Goal: Information Seeking & Learning: Find specific fact

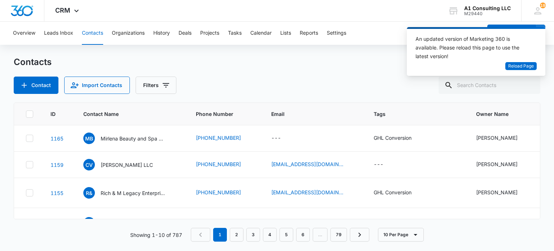
click at [526, 68] on span "Reload Page" at bounding box center [521, 66] width 26 height 7
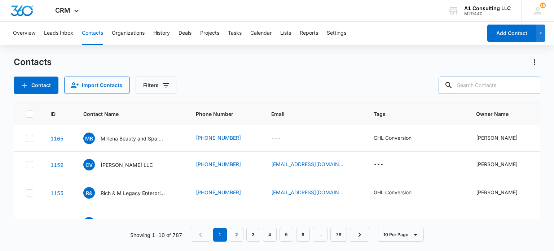
click at [492, 89] on input "text" at bounding box center [489, 84] width 102 height 17
type input "b"
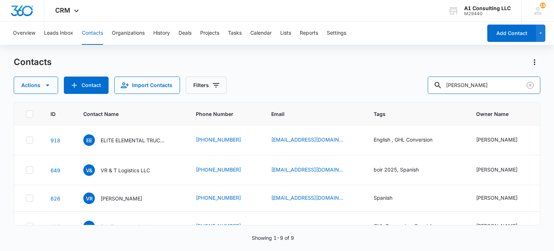
drag, startPoint x: 447, startPoint y: 92, endPoint x: 381, endPoint y: 93, distance: 66.0
click at [380, 94] on div "Contacts Actions Contact Import Contacts Filters victor ID Contact Name Phone N…" at bounding box center [277, 153] width 526 height 194
type input "naney"
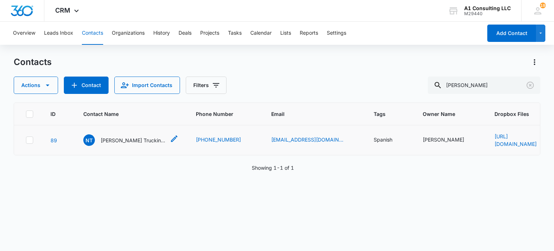
click at [133, 141] on p "Naney Trucking Group" at bounding box center [133, 140] width 65 height 8
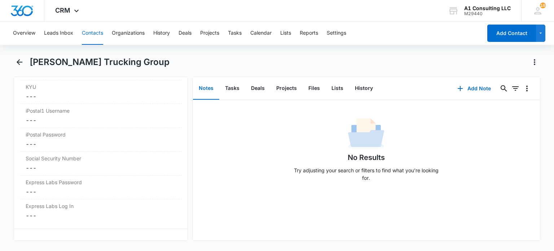
scroll to position [1507, 0]
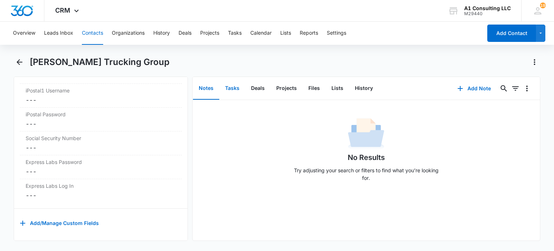
click at [228, 84] on button "Tasks" at bounding box center [232, 88] width 26 height 22
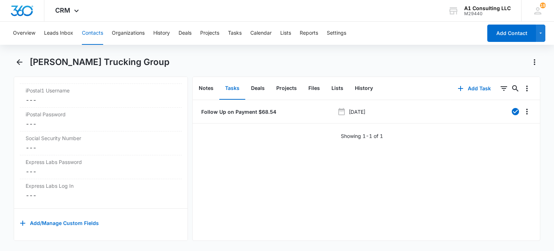
drag, startPoint x: 90, startPoint y: 35, endPoint x: 146, endPoint y: 49, distance: 56.8
click at [93, 37] on button "Contacts" at bounding box center [92, 33] width 21 height 23
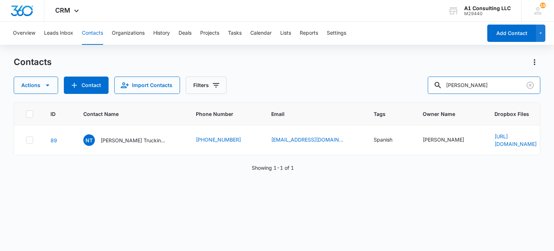
click at [331, 85] on div "Actions Contact Import Contacts Filters naney" at bounding box center [277, 84] width 526 height 17
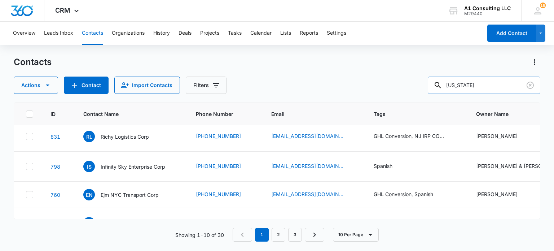
scroll to position [87, 0]
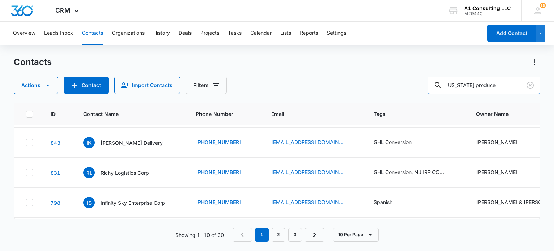
type input "new york produce"
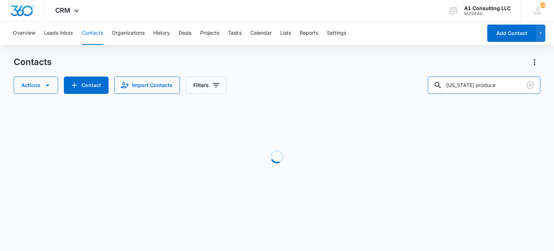
scroll to position [0, 0]
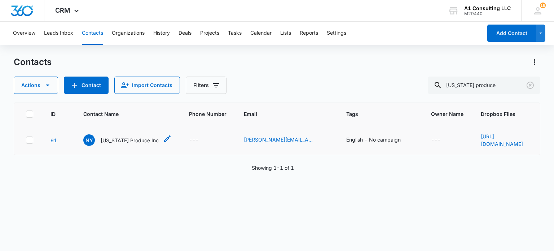
click at [142, 139] on p "New York Produce Inc" at bounding box center [130, 140] width 58 height 8
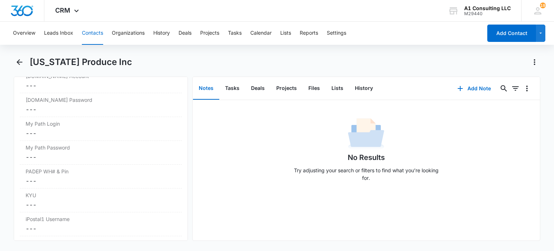
scroll to position [1507, 0]
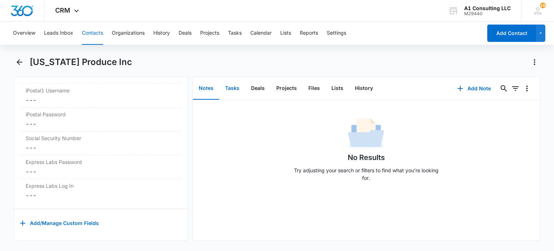
click at [231, 87] on button "Tasks" at bounding box center [232, 88] width 26 height 22
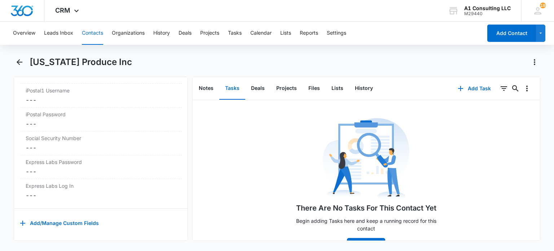
click at [97, 35] on button "Contacts" at bounding box center [92, 33] width 21 height 23
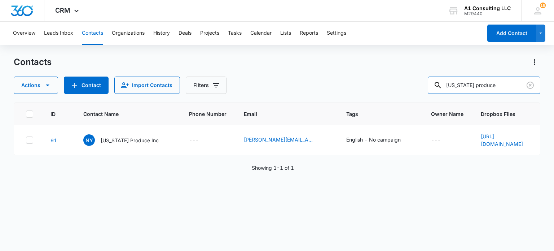
drag, startPoint x: 513, startPoint y: 89, endPoint x: 394, endPoint y: 92, distance: 118.6
click at [394, 92] on div "Actions Contact Import Contacts Filters new york produce" at bounding box center [277, 84] width 526 height 17
type input "jerome roundtree"
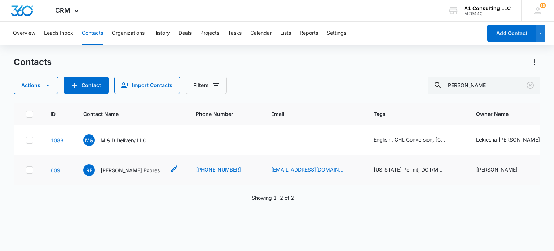
click at [129, 164] on div "RE Roundtree Express Trucking LLC" at bounding box center [124, 170] width 82 height 12
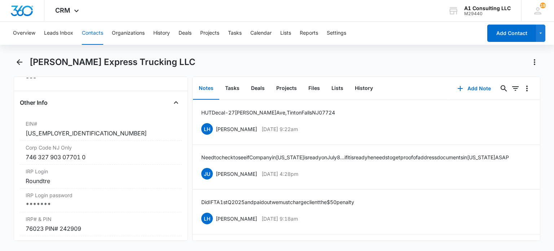
scroll to position [973, 0]
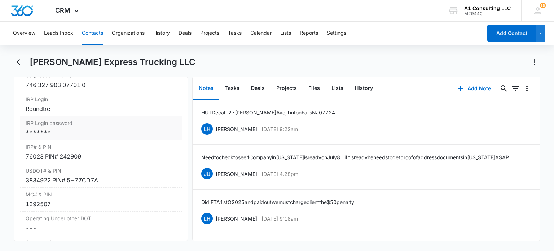
click at [75, 132] on div "IRP Login password Cancel Save Changes *******" at bounding box center [100, 128] width 161 height 24
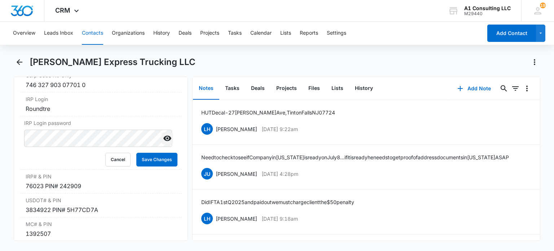
click at [163, 134] on icon "Show" at bounding box center [167, 138] width 9 height 9
click at [117, 155] on button "Cancel" at bounding box center [117, 159] width 25 height 14
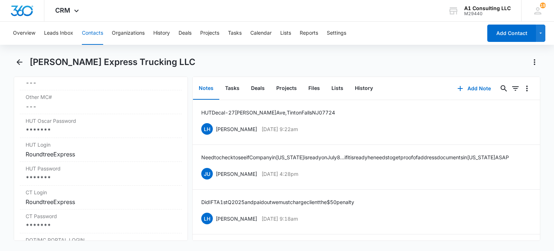
scroll to position [1226, 0]
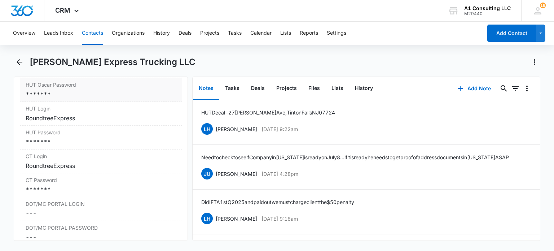
click at [59, 90] on div "*******" at bounding box center [101, 94] width 150 height 9
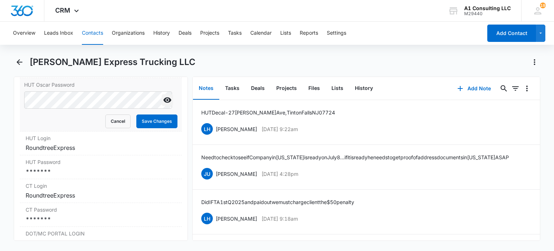
click at [163, 96] on icon "Show" at bounding box center [167, 100] width 9 height 9
click at [118, 115] on button "Cancel" at bounding box center [117, 121] width 25 height 14
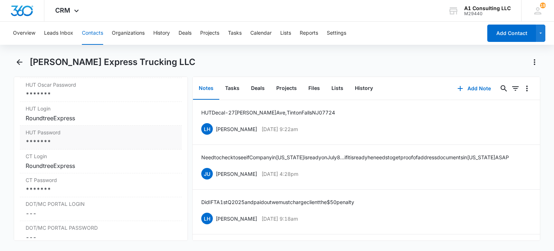
click at [75, 137] on div "*******" at bounding box center [101, 141] width 150 height 9
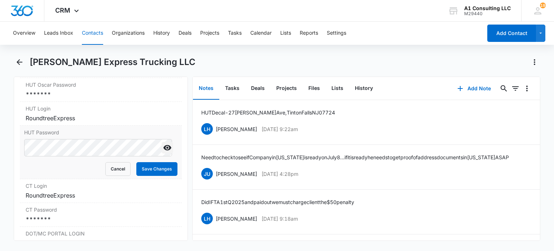
click at [163, 143] on icon "Show" at bounding box center [167, 147] width 9 height 9
click at [107, 162] on button "Cancel" at bounding box center [117, 169] width 25 height 14
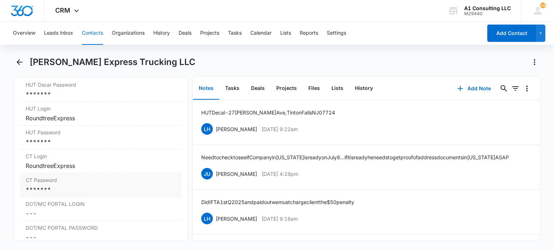
drag, startPoint x: 72, startPoint y: 173, endPoint x: 72, endPoint y: 176, distance: 3.6
click at [72, 176] on label "CT Password" at bounding box center [101, 180] width 150 height 8
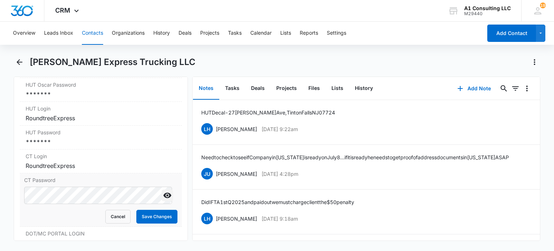
click at [163, 191] on icon "Show" at bounding box center [167, 195] width 9 height 9
click at [117, 211] on button "Cancel" at bounding box center [117, 216] width 25 height 14
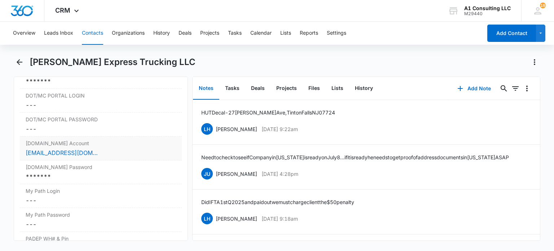
scroll to position [1370, 0]
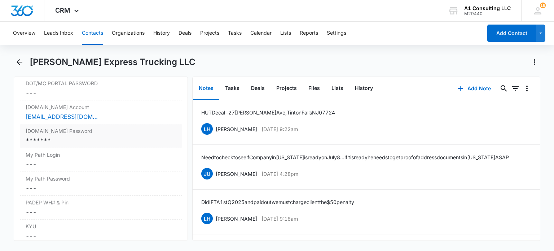
click at [79, 136] on div "*******" at bounding box center [101, 140] width 150 height 9
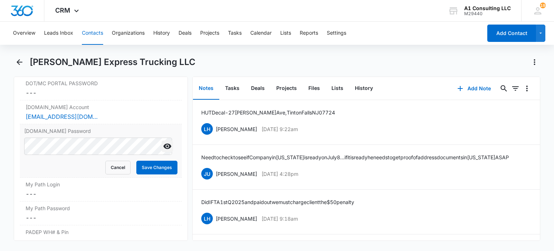
click at [163, 142] on icon "Show" at bounding box center [167, 146] width 9 height 9
click at [113, 160] on button "Cancel" at bounding box center [117, 167] width 25 height 14
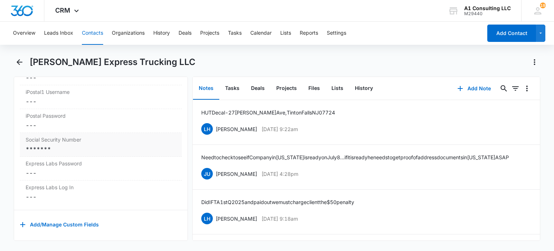
click at [115, 137] on div "Social Security Number Cancel Save Changes *******" at bounding box center [100, 145] width 161 height 24
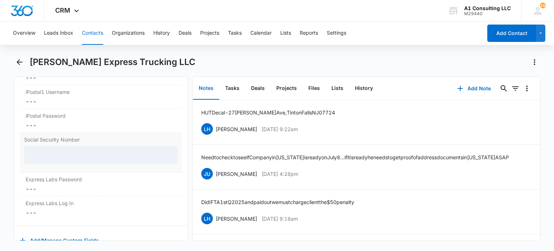
scroll to position [1528, 0]
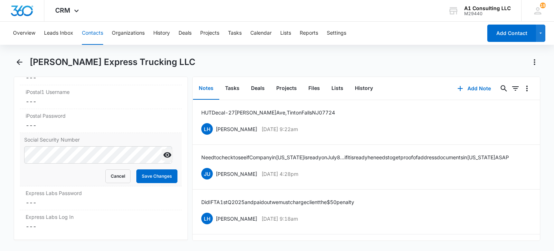
click at [163, 150] on icon "Show" at bounding box center [167, 154] width 9 height 9
click at [118, 169] on button "Cancel" at bounding box center [117, 176] width 25 height 14
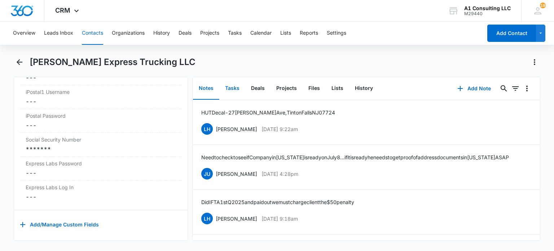
click at [225, 90] on button "Tasks" at bounding box center [232, 88] width 26 height 22
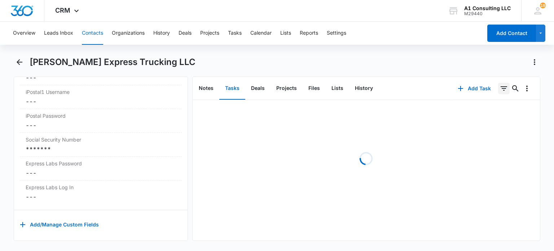
drag, startPoint x: 501, startPoint y: 90, endPoint x: 500, endPoint y: 94, distance: 3.7
click at [500, 90] on icon "Filters" at bounding box center [503, 88] width 9 height 9
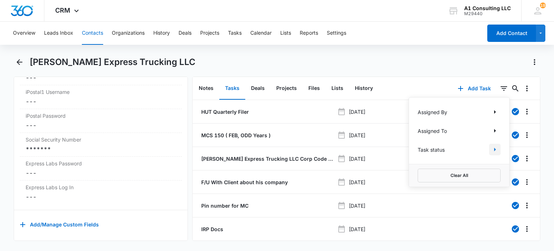
click at [490, 152] on icon "Show Task status filters" at bounding box center [494, 149] width 9 height 9
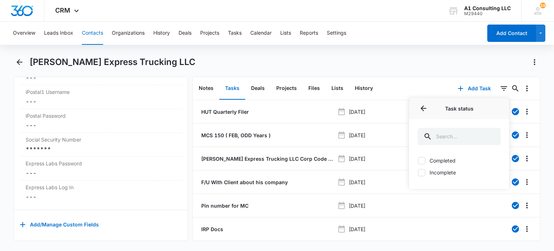
click at [434, 170] on label "Incomplete" at bounding box center [458, 172] width 83 height 8
click at [418, 172] on input "Incomplete" at bounding box center [417, 172] width 0 height 0
checkbox input "true"
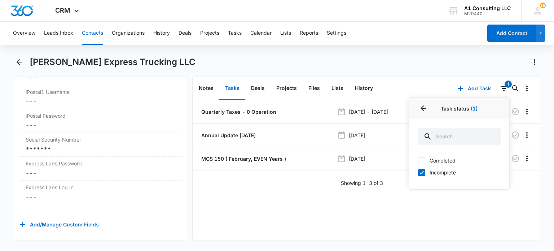
click at [356, 62] on div "Roundtree Express Trucking LLC" at bounding box center [285, 62] width 510 height 12
click at [230, 136] on p "Annual Update December 2021" at bounding box center [228, 135] width 56 height 8
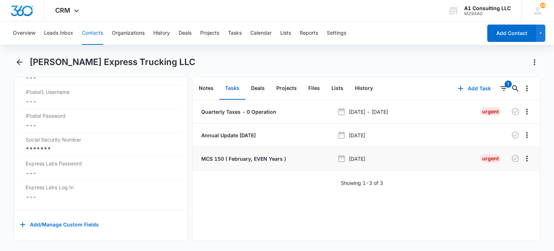
click at [276, 158] on p "MCS 150 ( February, EVEN Years )" at bounding box center [243, 159] width 86 height 8
click at [90, 33] on button "Contacts" at bounding box center [92, 33] width 21 height 23
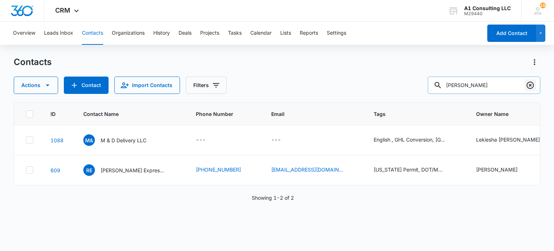
click at [528, 86] on icon "Clear" at bounding box center [529, 84] width 7 height 7
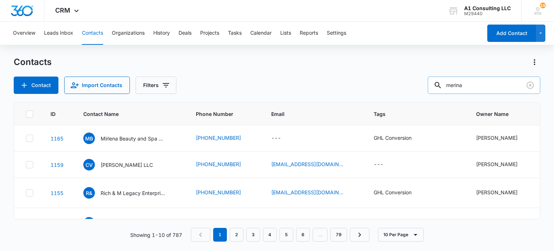
type input "merina"
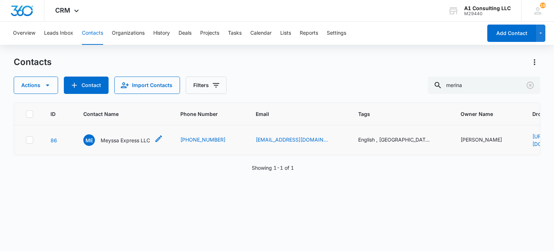
click at [136, 141] on p "Meyssa Express LLC" at bounding box center [125, 140] width 49 height 8
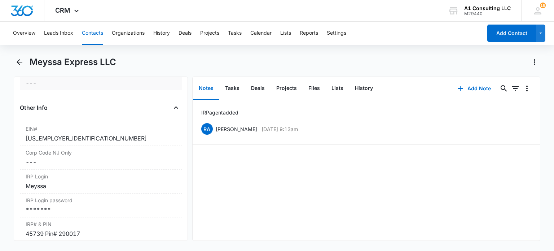
scroll to position [901, 0]
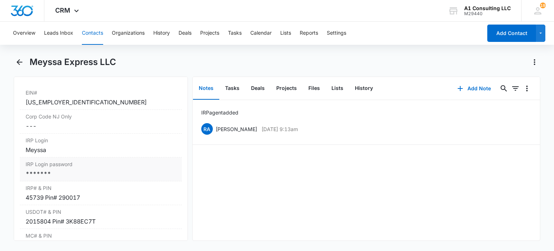
click at [56, 176] on div "*******" at bounding box center [101, 173] width 150 height 9
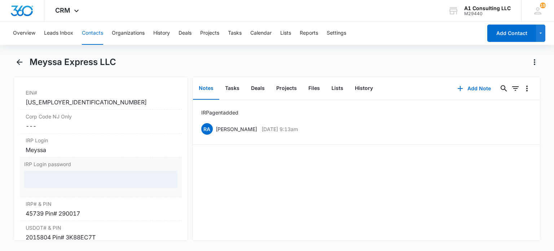
scroll to position [937, 0]
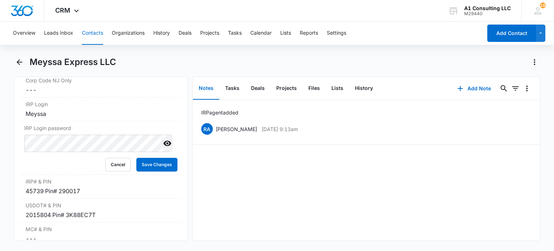
click at [161, 147] on button "Show" at bounding box center [167, 143] width 12 height 12
drag, startPoint x: 115, startPoint y: 167, endPoint x: 186, endPoint y: 10, distance: 172.0
click at [115, 167] on button "Cancel" at bounding box center [117, 165] width 25 height 14
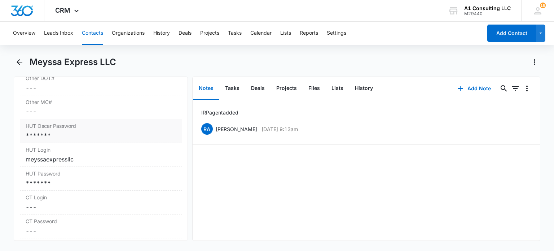
click at [61, 135] on div "HUT Oscar Password Cancel Save Changes *******" at bounding box center [100, 131] width 161 height 24
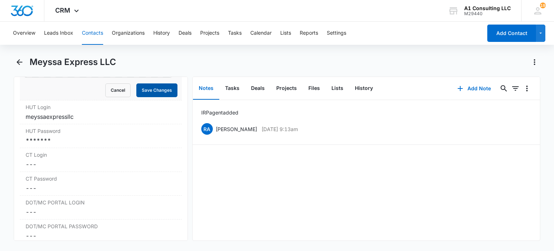
scroll to position [1189, 0]
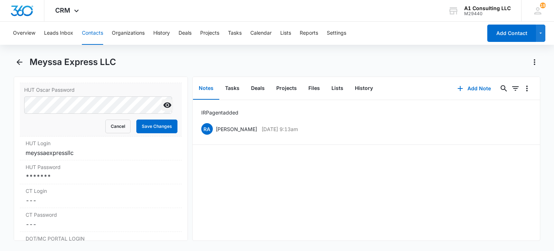
click at [163, 109] on icon "Show" at bounding box center [167, 105] width 9 height 9
click at [107, 129] on button "Cancel" at bounding box center [117, 126] width 25 height 14
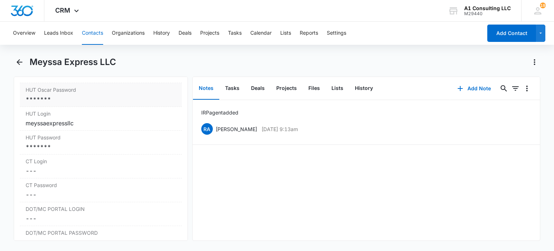
click at [81, 103] on div "*******" at bounding box center [101, 99] width 150 height 9
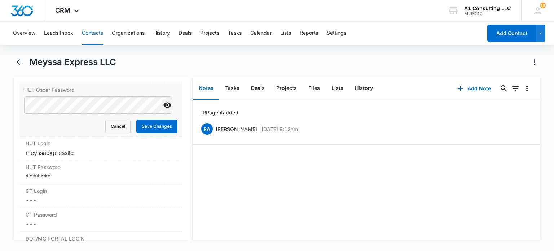
click at [163, 109] on icon "Show" at bounding box center [167, 105] width 9 height 9
click at [115, 133] on button "Cancel" at bounding box center [117, 126] width 25 height 14
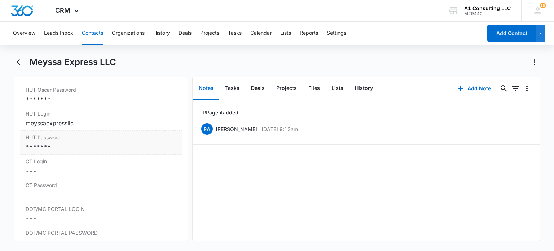
click at [93, 151] on div "*******" at bounding box center [101, 146] width 150 height 9
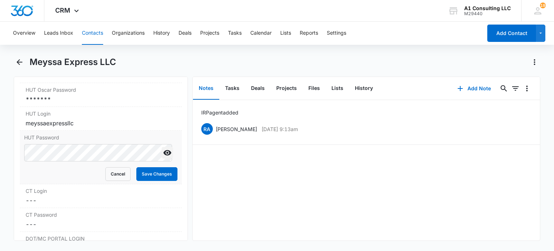
click at [163, 157] on icon "Show" at bounding box center [167, 152] width 9 height 9
click at [118, 181] on button "Cancel" at bounding box center [117, 174] width 25 height 14
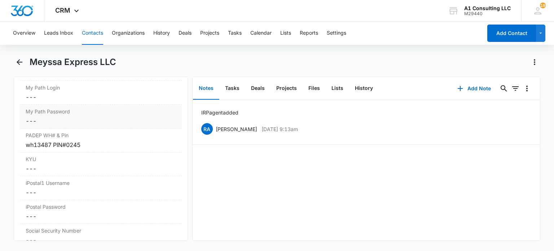
scroll to position [1442, 0]
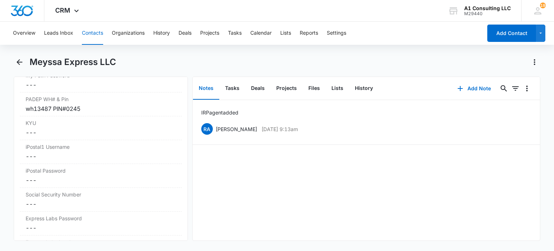
click at [92, 34] on button "Contacts" at bounding box center [92, 33] width 21 height 23
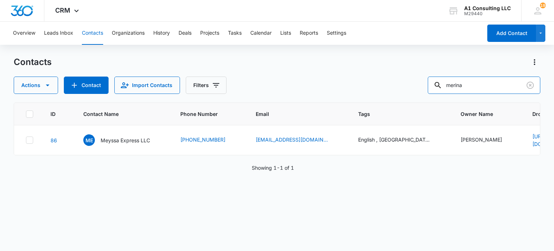
drag, startPoint x: 469, startPoint y: 90, endPoint x: 325, endPoint y: 91, distance: 144.2
click at [347, 91] on div "Actions Contact Import Contacts Filters merina" at bounding box center [277, 84] width 526 height 17
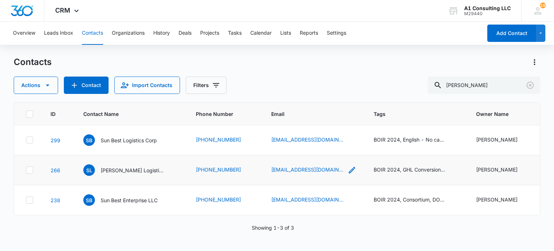
click at [349, 169] on icon "Email - shirleylogisticllc@gmail.com - Select to Edit Field" at bounding box center [352, 170] width 6 height 6
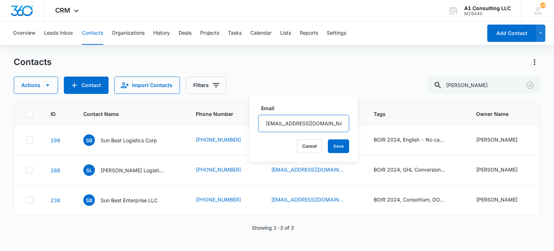
click at [316, 121] on input "shirleylogisticllc@gmail.com" at bounding box center [303, 123] width 91 height 17
click at [310, 146] on button "Cancel" at bounding box center [309, 146] width 25 height 14
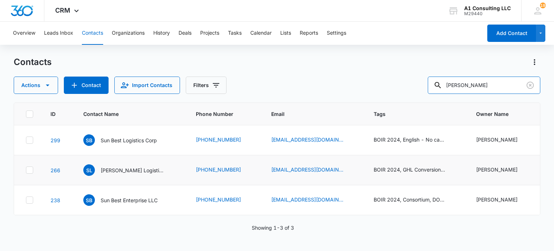
click at [406, 92] on div "Actions Contact Import Contacts Filters shirley" at bounding box center [277, 84] width 526 height 17
type input "ridestyle"
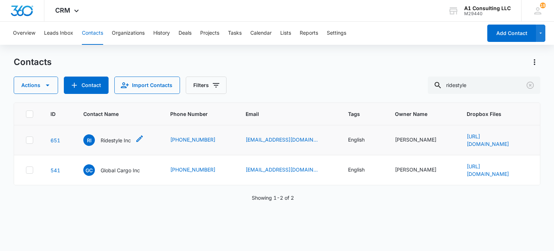
click at [111, 138] on p "Ridestyle Inc" at bounding box center [116, 140] width 30 height 8
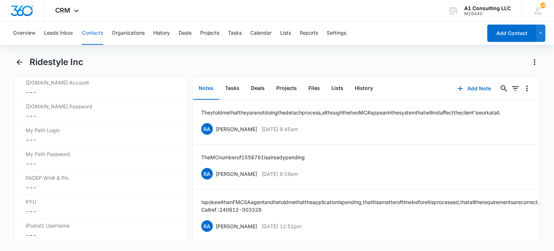
scroll to position [1344, 0]
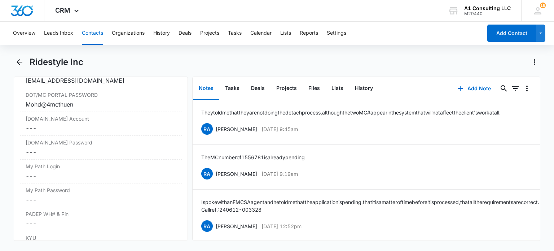
drag, startPoint x: 93, startPoint y: 30, endPoint x: 159, endPoint y: 49, distance: 68.3
click at [93, 30] on button "Contacts" at bounding box center [92, 33] width 21 height 23
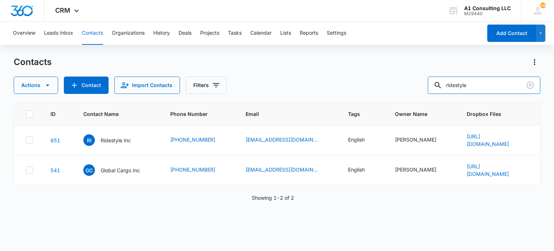
drag, startPoint x: 474, startPoint y: 85, endPoint x: 400, endPoint y: 87, distance: 74.3
click at [400, 87] on div "Actions Contact Import Contacts Filters ridestyle" at bounding box center [277, 84] width 526 height 17
type input "merina"
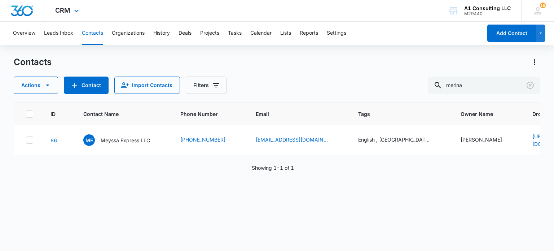
drag, startPoint x: 124, startPoint y: 140, endPoint x: 186, endPoint y: 2, distance: 151.5
click at [124, 140] on p "Meyssa Express LLC" at bounding box center [125, 140] width 49 height 8
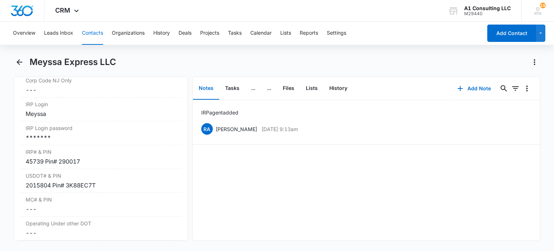
scroll to position [973, 0]
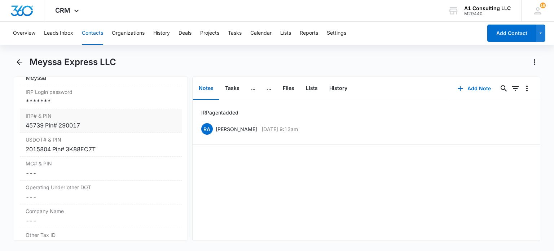
click at [71, 106] on div "*******" at bounding box center [101, 101] width 150 height 9
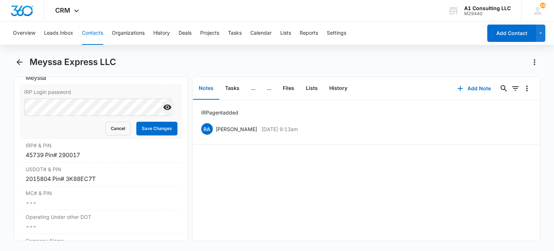
click at [163, 110] on icon "Show" at bounding box center [167, 107] width 8 height 5
click at [113, 133] on button "Cancel" at bounding box center [117, 128] width 25 height 14
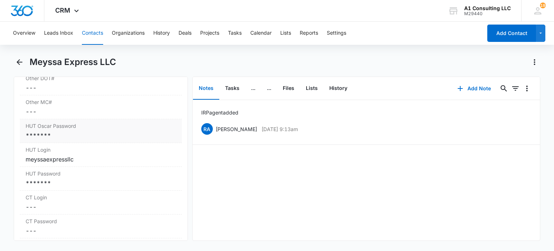
click at [79, 139] on div "*******" at bounding box center [101, 135] width 150 height 9
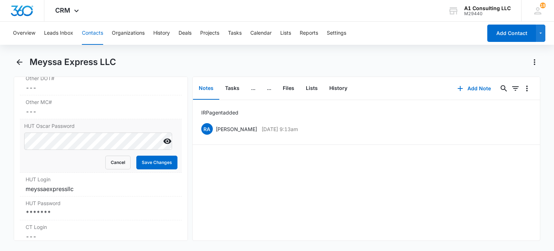
scroll to position [1189, 0]
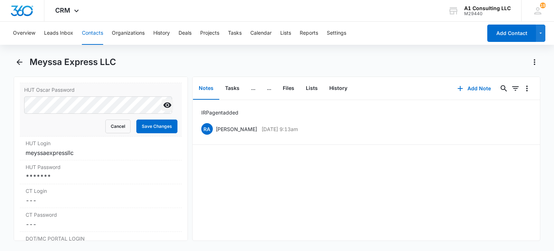
click at [163, 108] on icon "Show" at bounding box center [167, 105] width 9 height 9
click at [117, 129] on button "Cancel" at bounding box center [117, 126] width 25 height 14
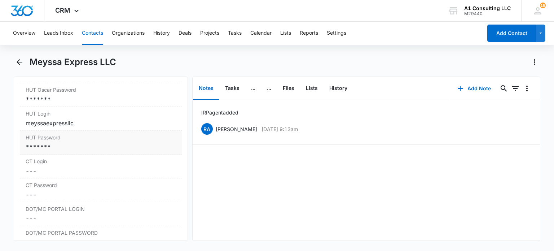
click at [64, 151] on div "*******" at bounding box center [101, 146] width 150 height 9
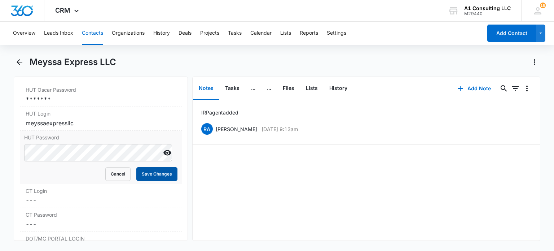
scroll to position [1226, 0]
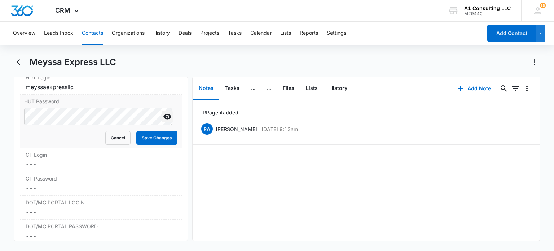
click at [163, 117] on icon "Show" at bounding box center [167, 116] width 9 height 9
drag, startPoint x: 115, startPoint y: 143, endPoint x: 147, endPoint y: 63, distance: 85.4
click at [115, 142] on button "Cancel" at bounding box center [117, 138] width 25 height 14
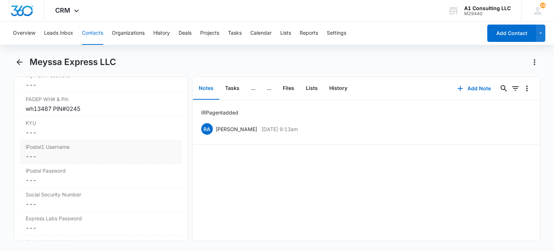
scroll to position [1507, 0]
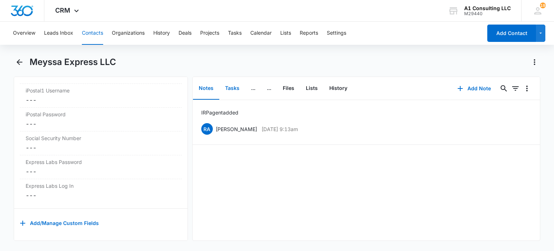
click at [231, 89] on button "Tasks" at bounding box center [232, 88] width 26 height 22
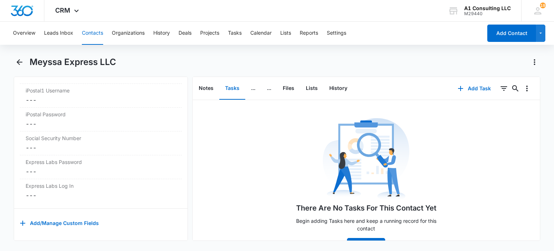
drag, startPoint x: 92, startPoint y: 36, endPoint x: 170, endPoint y: 58, distance: 81.7
click at [92, 35] on button "Contacts" at bounding box center [92, 33] width 21 height 23
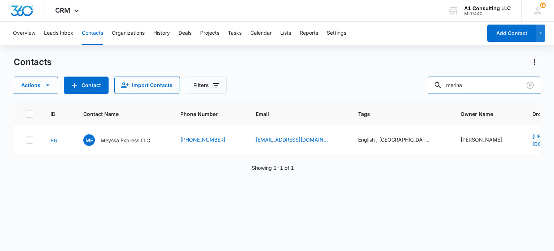
drag, startPoint x: 486, startPoint y: 82, endPoint x: 311, endPoint y: 82, distance: 174.8
click at [311, 82] on div "Actions Contact Import Contacts Filters merina" at bounding box center [277, 84] width 526 height 17
type input "yeary"
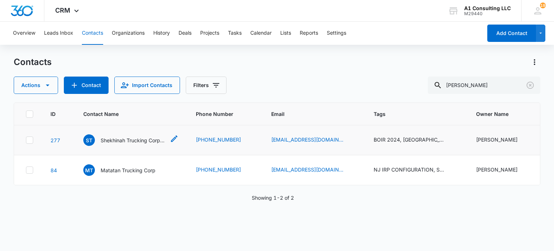
drag, startPoint x: 142, startPoint y: 136, endPoint x: 168, endPoint y: 143, distance: 26.9
click at [143, 136] on p "Shekhinah Trucking Corporation" at bounding box center [133, 140] width 65 height 8
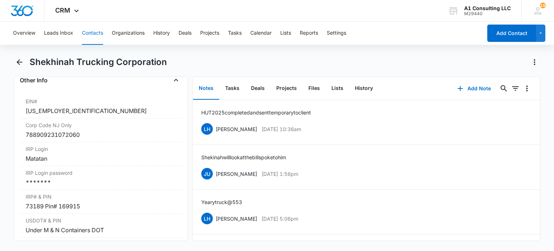
scroll to position [937, 0]
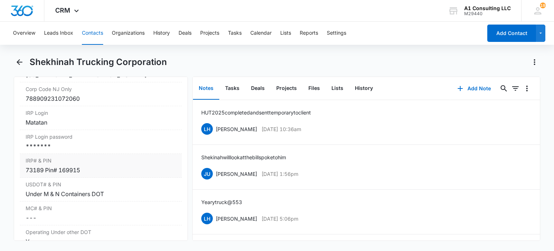
click at [67, 154] on div "IRP Login password Cancel Save Changes *******" at bounding box center [100, 142] width 161 height 24
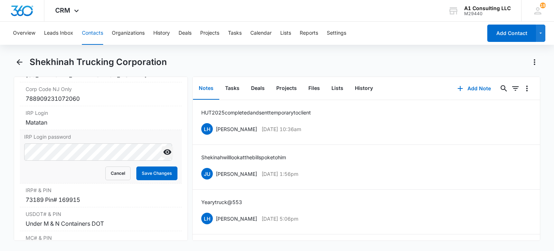
drag, startPoint x: 161, startPoint y: 159, endPoint x: 156, endPoint y: 160, distance: 5.1
click at [163, 156] on icon "Show" at bounding box center [167, 151] width 9 height 9
click at [114, 176] on button "Cancel" at bounding box center [117, 173] width 25 height 14
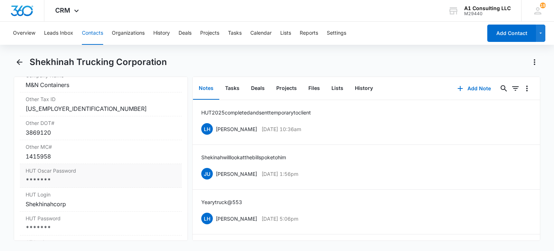
scroll to position [1153, 0]
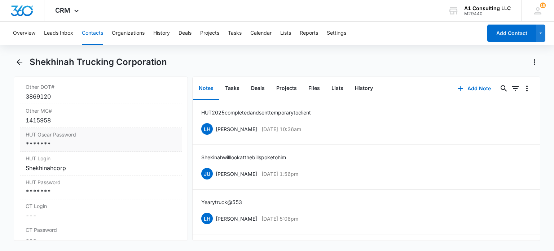
click at [72, 146] on div "*******" at bounding box center [101, 143] width 150 height 9
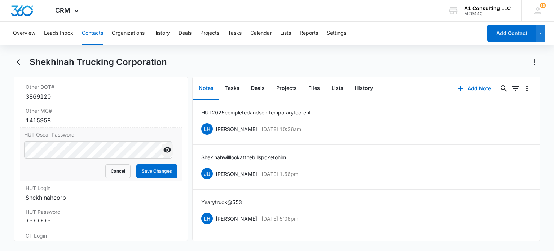
drag, startPoint x: 159, startPoint y: 158, endPoint x: 131, endPoint y: 164, distance: 28.3
click at [163, 154] on icon "Show" at bounding box center [167, 149] width 9 height 9
click at [130, 164] on form "Cancel Save Changes" at bounding box center [100, 159] width 153 height 37
drag, startPoint x: 115, startPoint y: 178, endPoint x: 186, endPoint y: 14, distance: 179.0
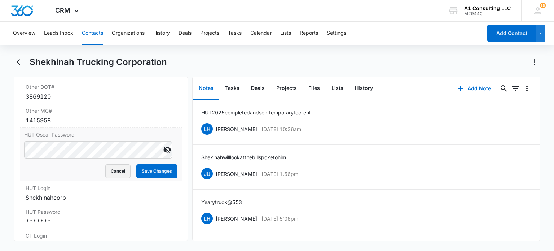
click at [115, 177] on button "Cancel" at bounding box center [117, 171] width 25 height 14
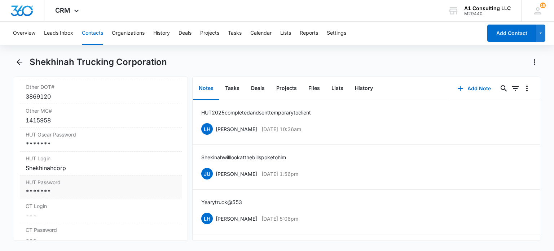
click at [55, 196] on div "*******" at bounding box center [101, 191] width 150 height 9
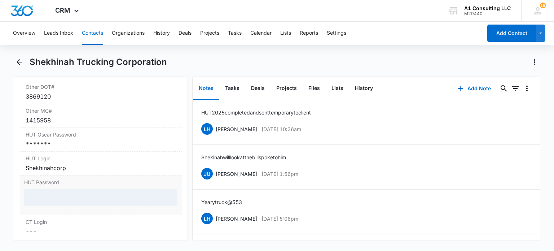
scroll to position [1189, 0]
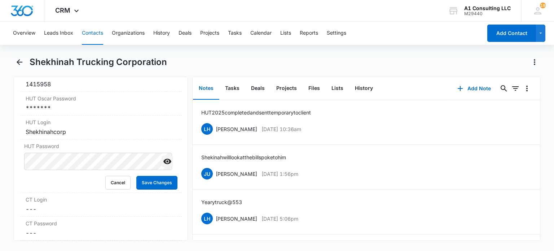
click at [163, 164] on icon "Show" at bounding box center [167, 161] width 8 height 5
click at [112, 188] on button "Cancel" at bounding box center [117, 183] width 25 height 14
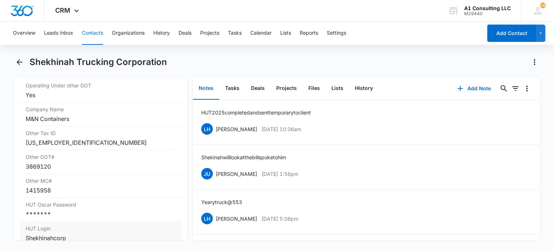
scroll to position [1047, 0]
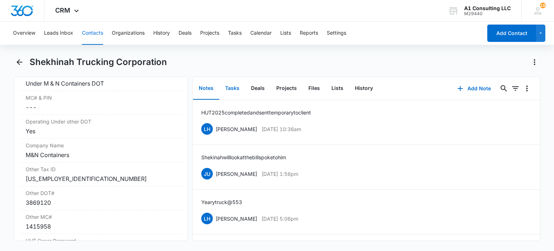
drag, startPoint x: 231, startPoint y: 85, endPoint x: 258, endPoint y: 95, distance: 28.9
click at [232, 85] on button "Tasks" at bounding box center [232, 88] width 26 height 22
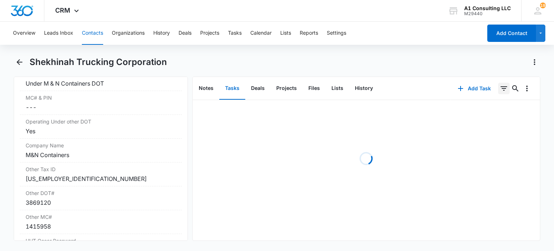
drag, startPoint x: 497, startPoint y: 87, endPoint x: 497, endPoint y: 90, distance: 3.6
click at [499, 87] on icon "Filters" at bounding box center [503, 88] width 9 height 9
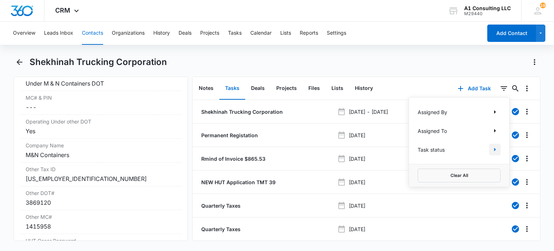
click at [490, 149] on icon "Show Task status filters" at bounding box center [494, 149] width 9 height 9
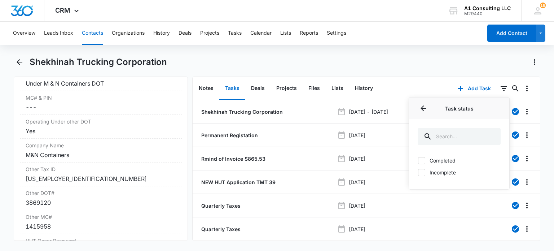
drag, startPoint x: 446, startPoint y: 171, endPoint x: 152, endPoint y: 67, distance: 310.9
click at [442, 172] on label "Incomplete" at bounding box center [458, 172] width 83 height 8
drag, startPoint x: 427, startPoint y: 169, endPoint x: 423, endPoint y: 170, distance: 4.3
click at [427, 170] on label "Incomplete" at bounding box center [458, 172] width 83 height 8
click at [418, 172] on input "Incomplete" at bounding box center [417, 172] width 0 height 0
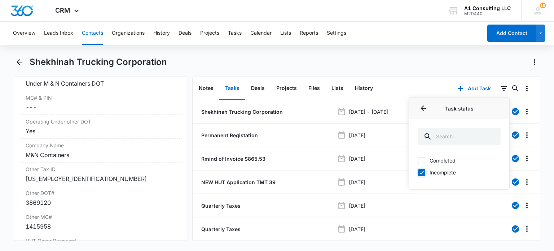
checkbox input "true"
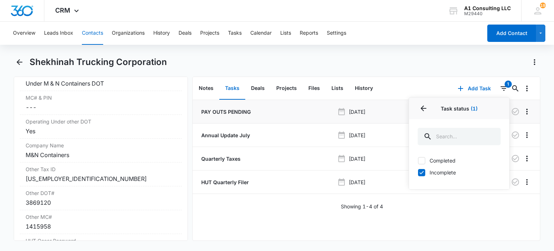
click at [284, 68] on div "Shekhinah Trucking Corporation" at bounding box center [277, 66] width 526 height 20
click at [226, 112] on p "PAY OUTS PENDING" at bounding box center [225, 112] width 51 height 8
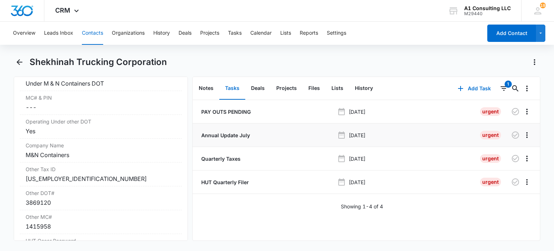
click at [226, 135] on p "Annual Update July" at bounding box center [225, 135] width 50 height 8
click at [227, 161] on p "Quarterly Taxes" at bounding box center [220, 159] width 41 height 8
click at [224, 185] on p "HUT Quarterly Filer" at bounding box center [224, 182] width 49 height 8
click at [511, 108] on icon "button" at bounding box center [514, 111] width 7 height 7
click at [92, 35] on button "Contacts" at bounding box center [92, 33] width 21 height 23
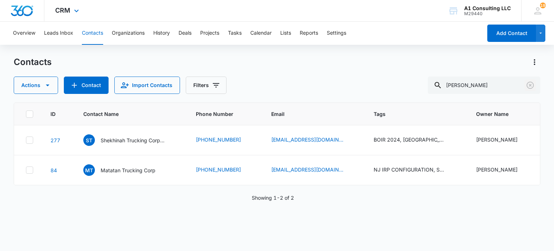
click at [528, 87] on icon "Clear" at bounding box center [530, 85] width 9 height 9
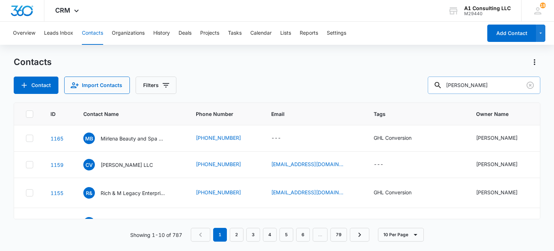
type input "mirian"
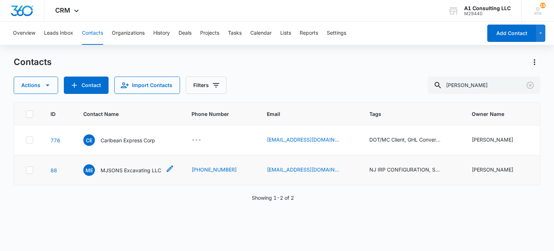
click at [133, 169] on p "MJSONS Excavating LLC" at bounding box center [131, 170] width 61 height 8
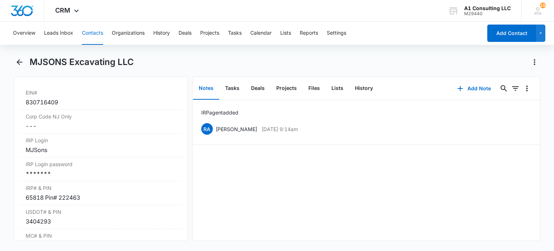
scroll to position [937, 0]
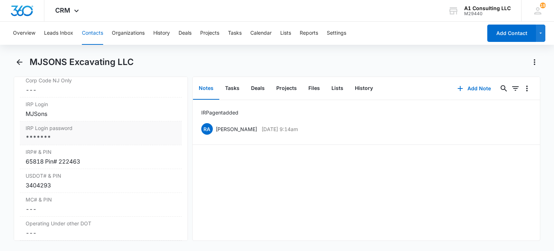
click at [74, 142] on div "*******" at bounding box center [101, 137] width 150 height 9
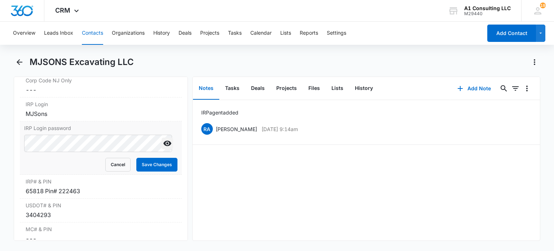
click at [163, 146] on icon "Show" at bounding box center [167, 143] width 8 height 5
click at [108, 170] on button "Cancel" at bounding box center [117, 165] width 25 height 14
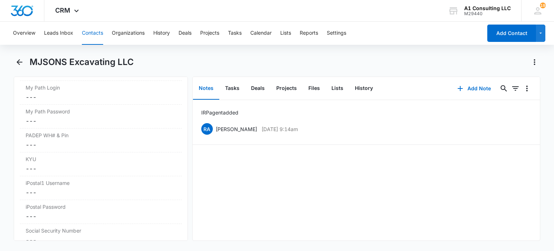
scroll to position [1507, 0]
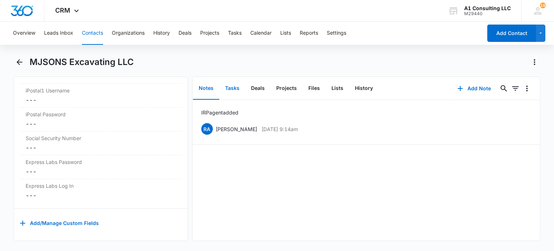
click at [236, 87] on button "Tasks" at bounding box center [232, 88] width 26 height 22
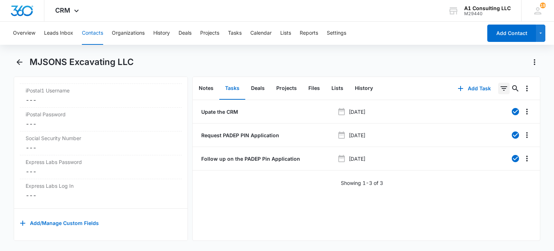
drag, startPoint x: 500, startPoint y: 89, endPoint x: 499, endPoint y: 94, distance: 4.7
click at [500, 90] on icon "Filters" at bounding box center [503, 88] width 9 height 9
drag, startPoint x: 363, startPoint y: 56, endPoint x: 364, endPoint y: 69, distance: 13.0
click at [363, 59] on div "MJSONS Excavating LLC" at bounding box center [285, 62] width 510 height 12
click at [90, 36] on button "Contacts" at bounding box center [92, 33] width 21 height 23
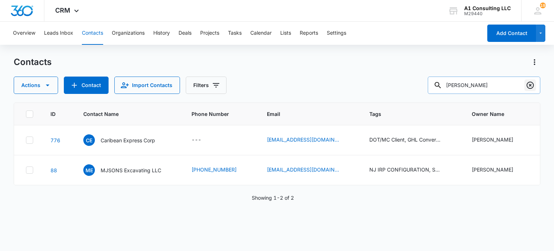
click at [533, 83] on icon "Clear" at bounding box center [530, 85] width 9 height 9
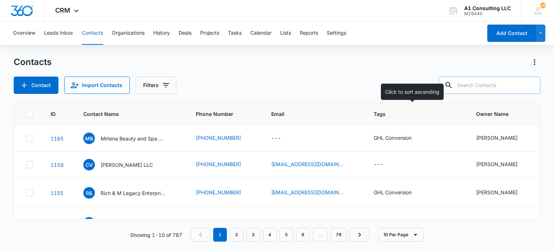
type input "o"
type input "columna"
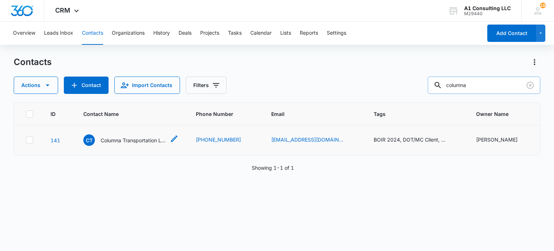
click at [125, 136] on p "Columna Transportation LLC" at bounding box center [133, 140] width 65 height 8
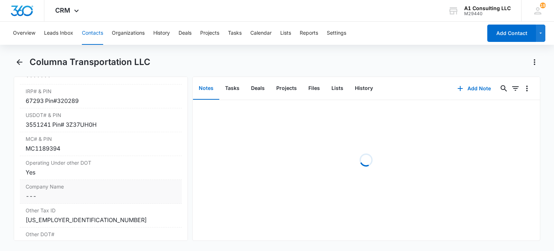
scroll to position [973, 0]
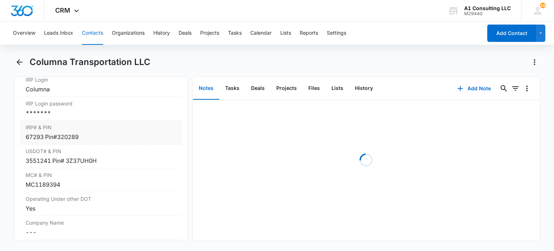
click at [66, 117] on div "*******" at bounding box center [101, 112] width 150 height 9
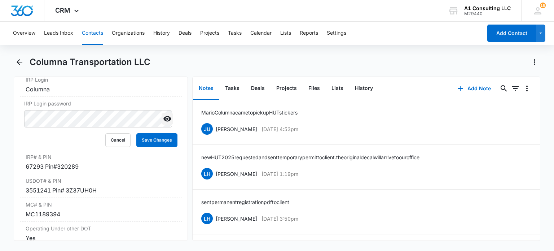
drag, startPoint x: 161, startPoint y: 138, endPoint x: 157, endPoint y: 137, distance: 4.6
click at [163, 123] on icon "Show" at bounding box center [167, 118] width 9 height 9
drag, startPoint x: 119, startPoint y: 157, endPoint x: 363, endPoint y: 2, distance: 289.2
click at [119, 147] on button "Cancel" at bounding box center [117, 140] width 25 height 14
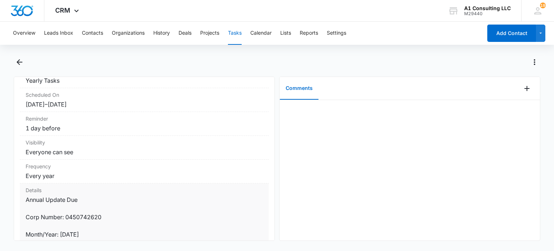
scroll to position [144, 0]
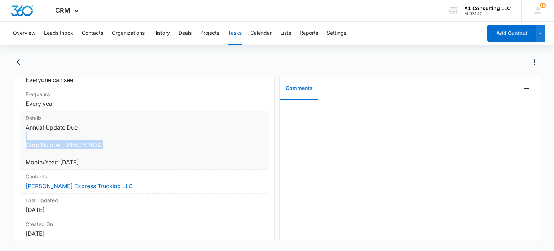
drag, startPoint x: 108, startPoint y: 159, endPoint x: 34, endPoint y: 135, distance: 77.9
click at [34, 135] on dd "Annual Update Due Corp Number: 0450742620 Month/Year: December 2021" at bounding box center [144, 144] width 237 height 43
drag, startPoint x: 24, startPoint y: 127, endPoint x: 107, endPoint y: 160, distance: 89.2
click at [107, 160] on div "Details Annual Update Due Corp Number: 0450742620 Month/Year: December 2021" at bounding box center [144, 140] width 249 height 58
copy dd "Annual Update Due Corp Number: 0450742620 Month/Year: December 2021"
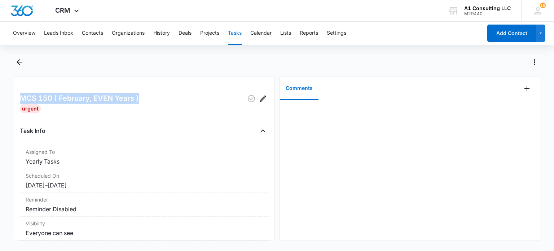
drag, startPoint x: 36, startPoint y: 98, endPoint x: 21, endPoint y: 97, distance: 15.1
click at [21, 97] on div "MCS 150 ( February, EVEN Years )" at bounding box center [144, 99] width 249 height 12
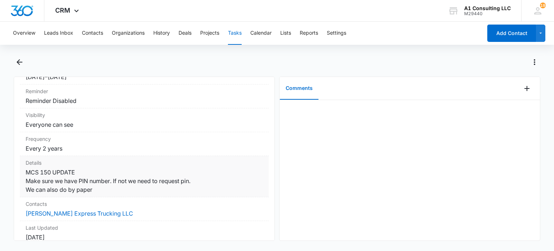
drag, startPoint x: 113, startPoint y: 193, endPoint x: 20, endPoint y: 174, distance: 94.6
click at [20, 174] on div "Details MCS 150 UPDATE Make sure we have PIN number. If not we need to request …" at bounding box center [144, 176] width 249 height 41
copy dd "MCS 150 UPDATE Make sure we have PIN number. If not we need to request pin. We …"
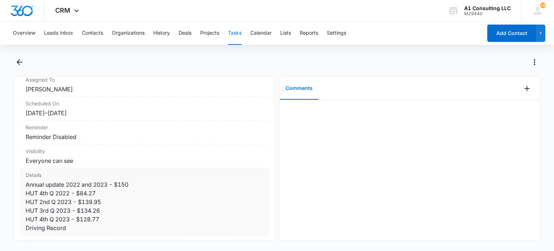
scroll to position [108, 0]
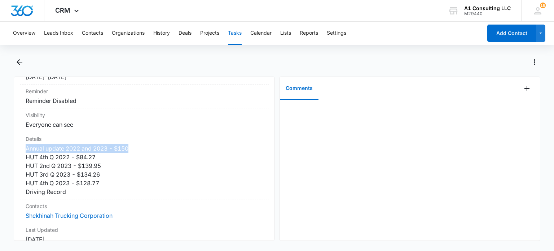
drag, startPoint x: 130, startPoint y: 146, endPoint x: 18, endPoint y: 146, distance: 112.5
click at [18, 146] on div "PAY OUTS PENDING Urgent Task Info Assigned To Jeannette Uribe Scheduled On 1/24…" at bounding box center [144, 158] width 261 height 164
copy dd "Annual update 2022 and 2023 - $150"
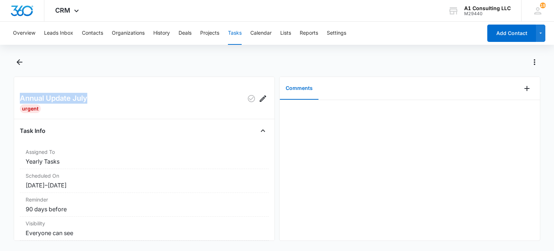
drag, startPoint x: 107, startPoint y: 97, endPoint x: 12, endPoint y: 94, distance: 95.9
click at [15, 95] on div "Annual Update July Urgent Task Info Assigned To Yearly Tasks Scheduled On [DATE…" at bounding box center [144, 158] width 261 height 164
copy h2 "Annual Update July"
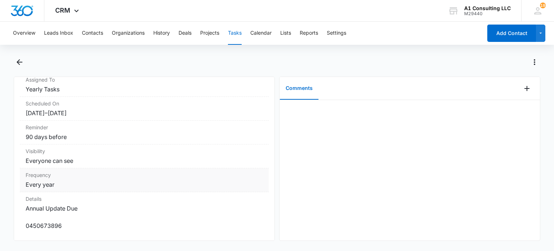
scroll to position [108, 0]
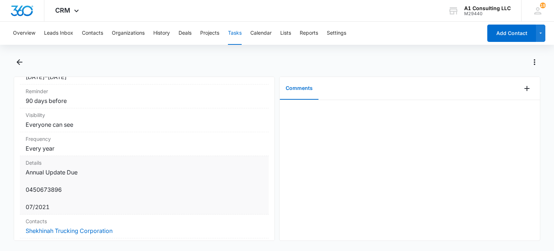
drag, startPoint x: 52, startPoint y: 209, endPoint x: 24, endPoint y: 174, distance: 44.6
click at [24, 174] on div "Details Annual Update Due 0450673896 07/2021" at bounding box center [144, 185] width 249 height 58
copy dd "Annual Update Due 0450673896 07/2021"
